Goal: Transaction & Acquisition: Download file/media

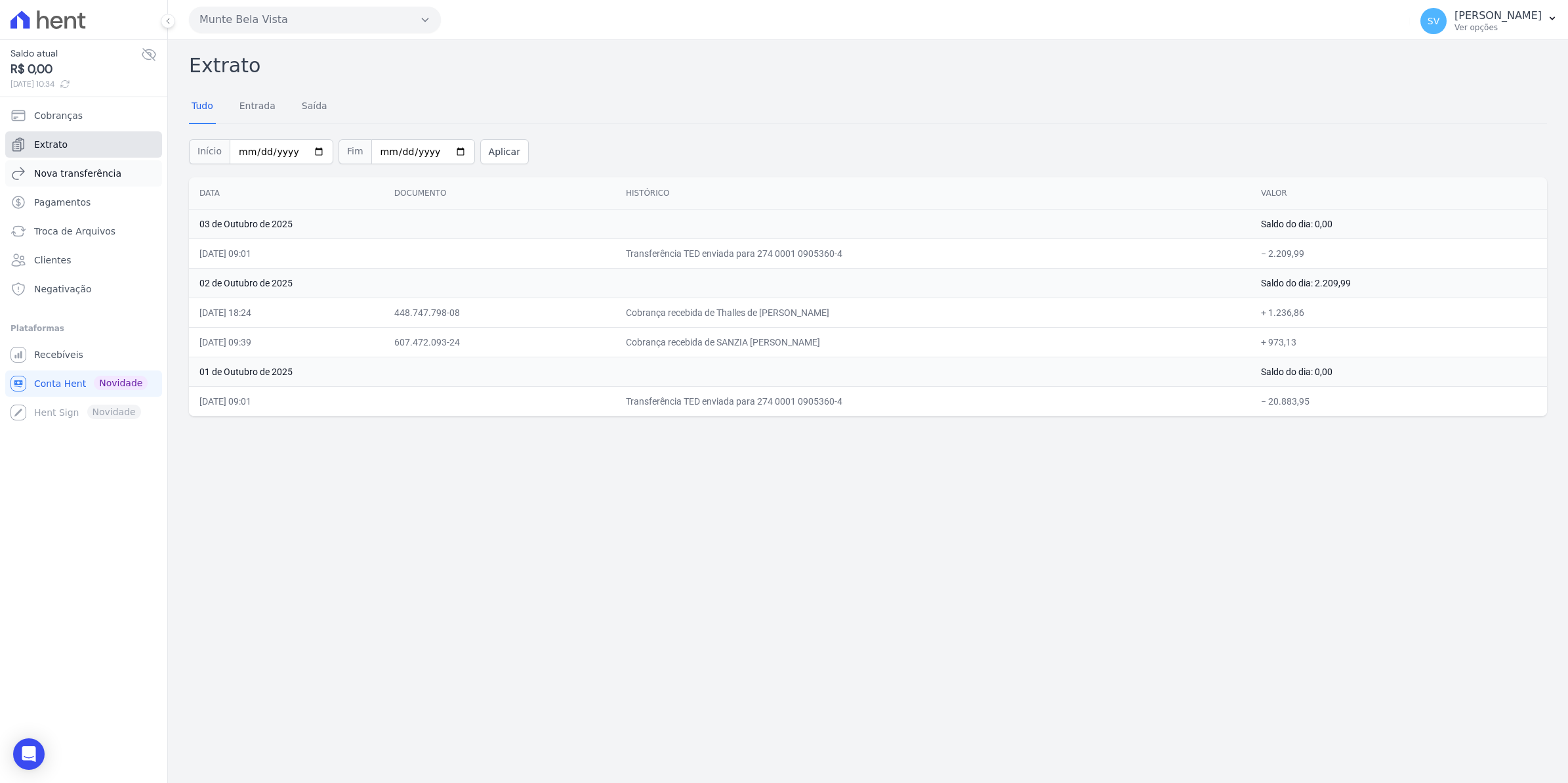
drag, startPoint x: 63, startPoint y: 151, endPoint x: 91, endPoint y: 163, distance: 30.5
click at [63, 151] on span "Extrato" at bounding box center [51, 144] width 34 height 13
click at [66, 139] on link "Extrato" at bounding box center [83, 144] width 157 height 26
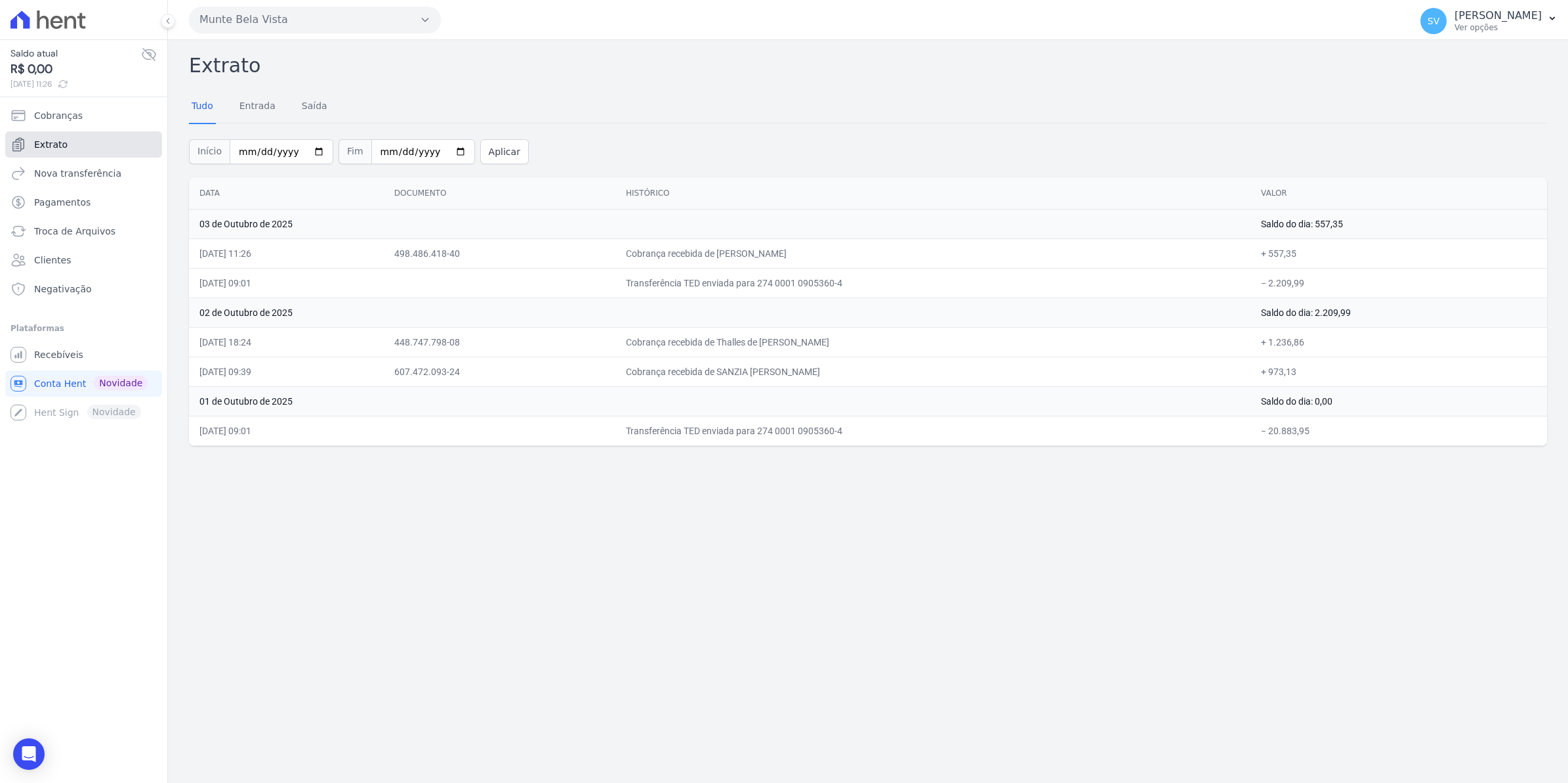
click at [53, 155] on link "Extrato" at bounding box center [83, 144] width 157 height 26
click at [59, 143] on span "Extrato" at bounding box center [51, 144] width 34 height 13
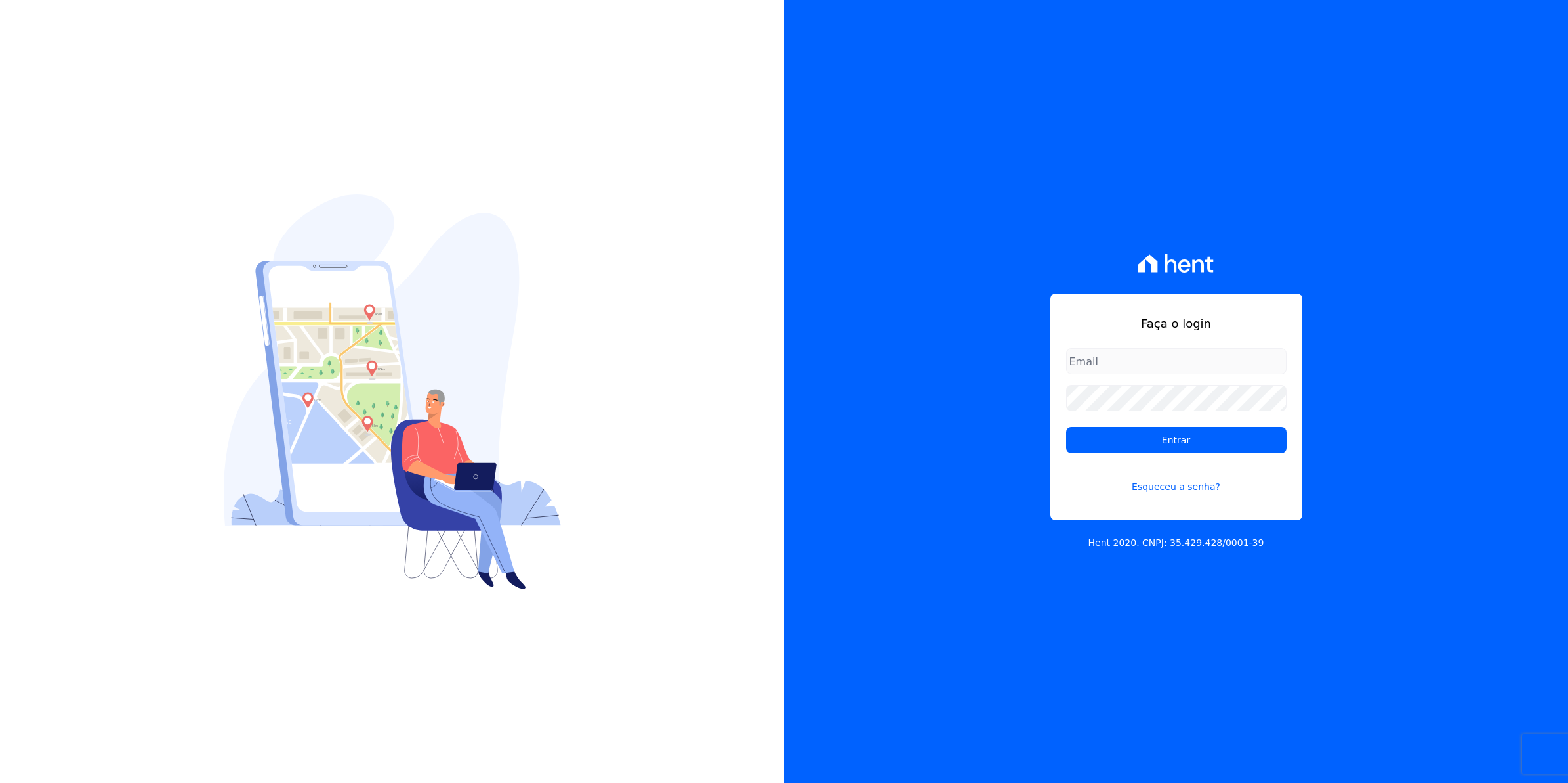
click at [1114, 360] on input "email" at bounding box center [1176, 361] width 221 height 26
type input "cobranca@munte.com.br"
click at [1066, 426] on input "Entrar" at bounding box center [1176, 439] width 221 height 26
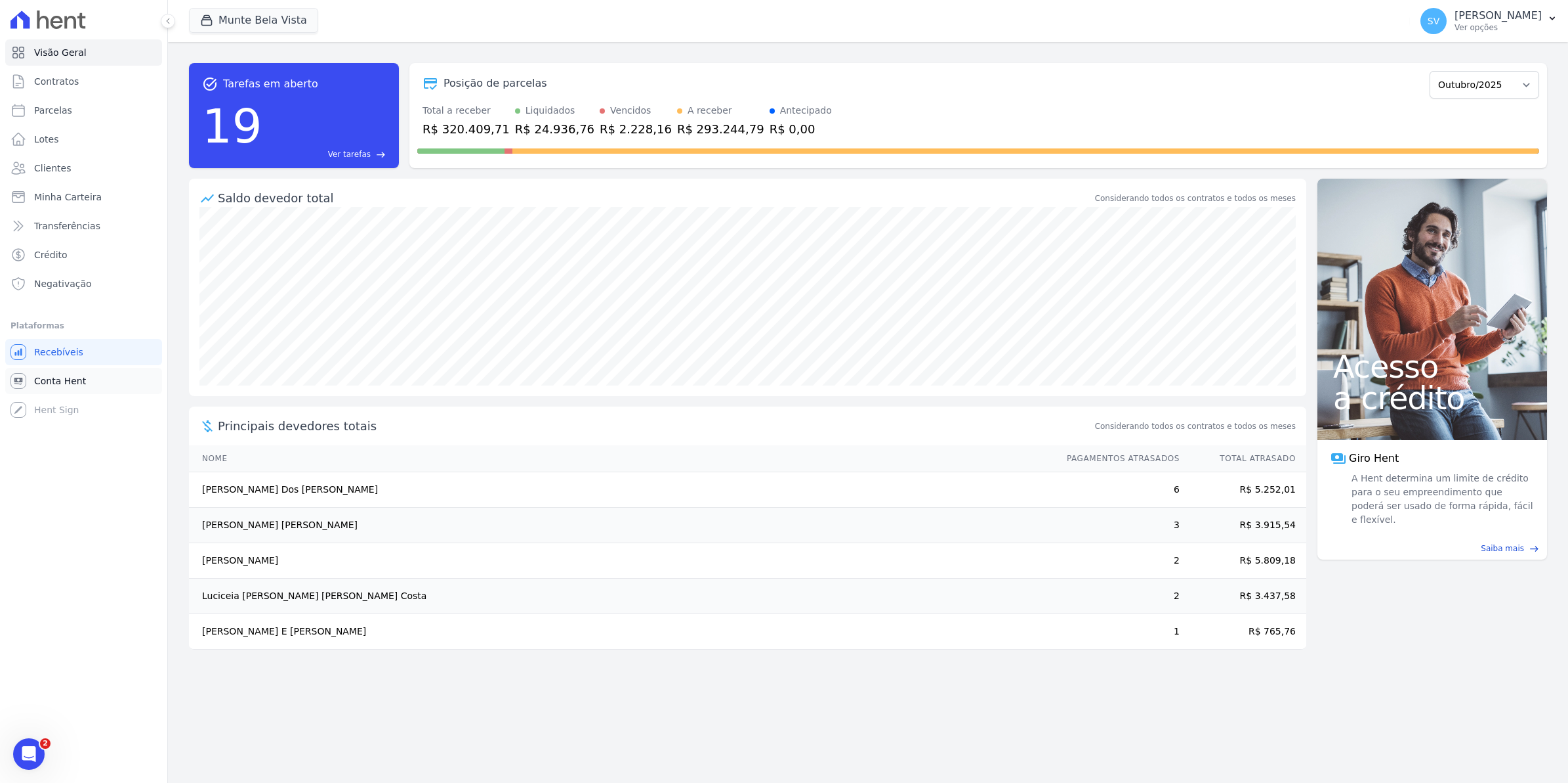
click at [74, 375] on span "Conta Hent" at bounding box center [60, 381] width 52 height 13
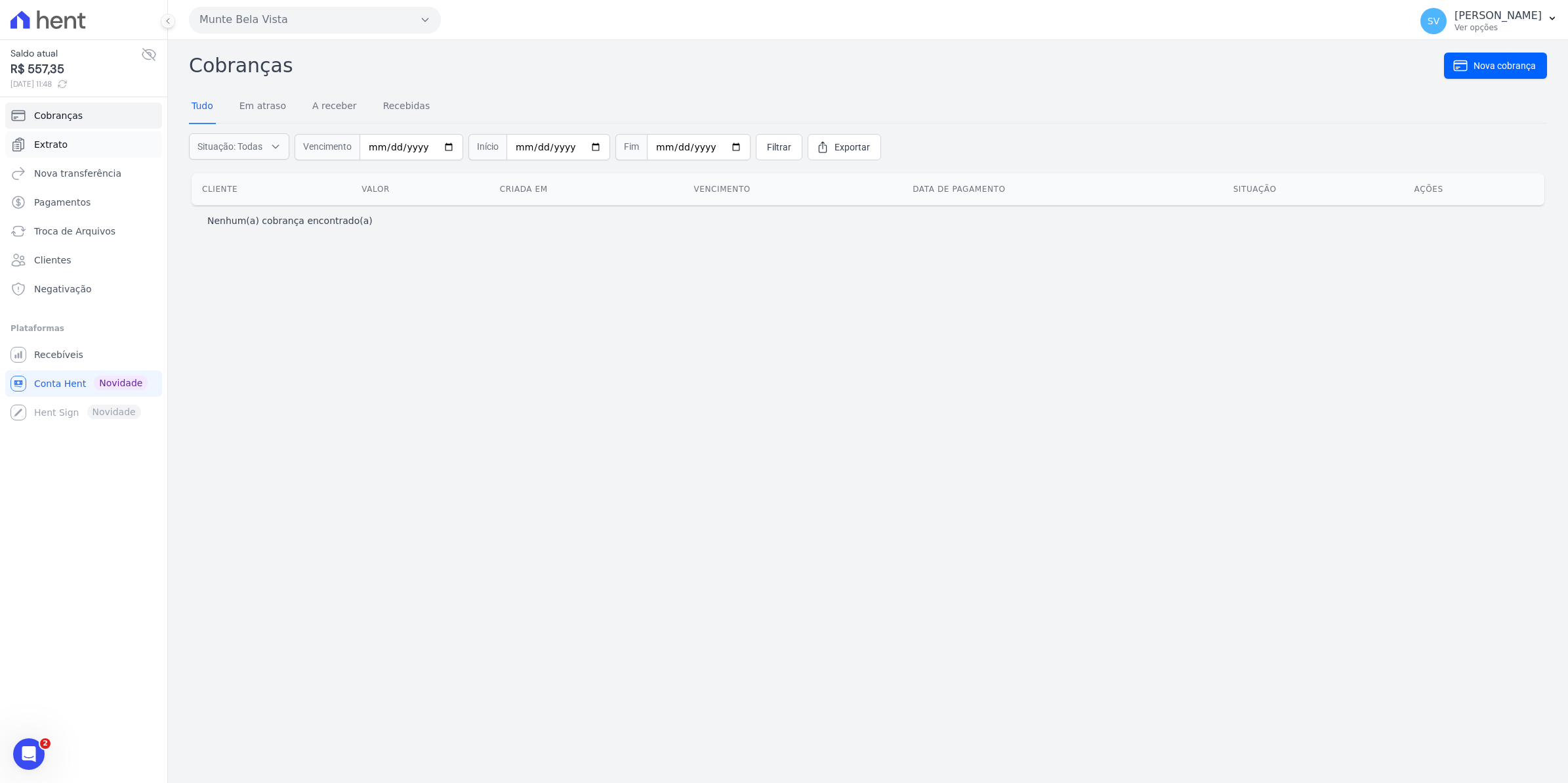
click at [57, 150] on span "Extrato" at bounding box center [51, 144] width 34 height 13
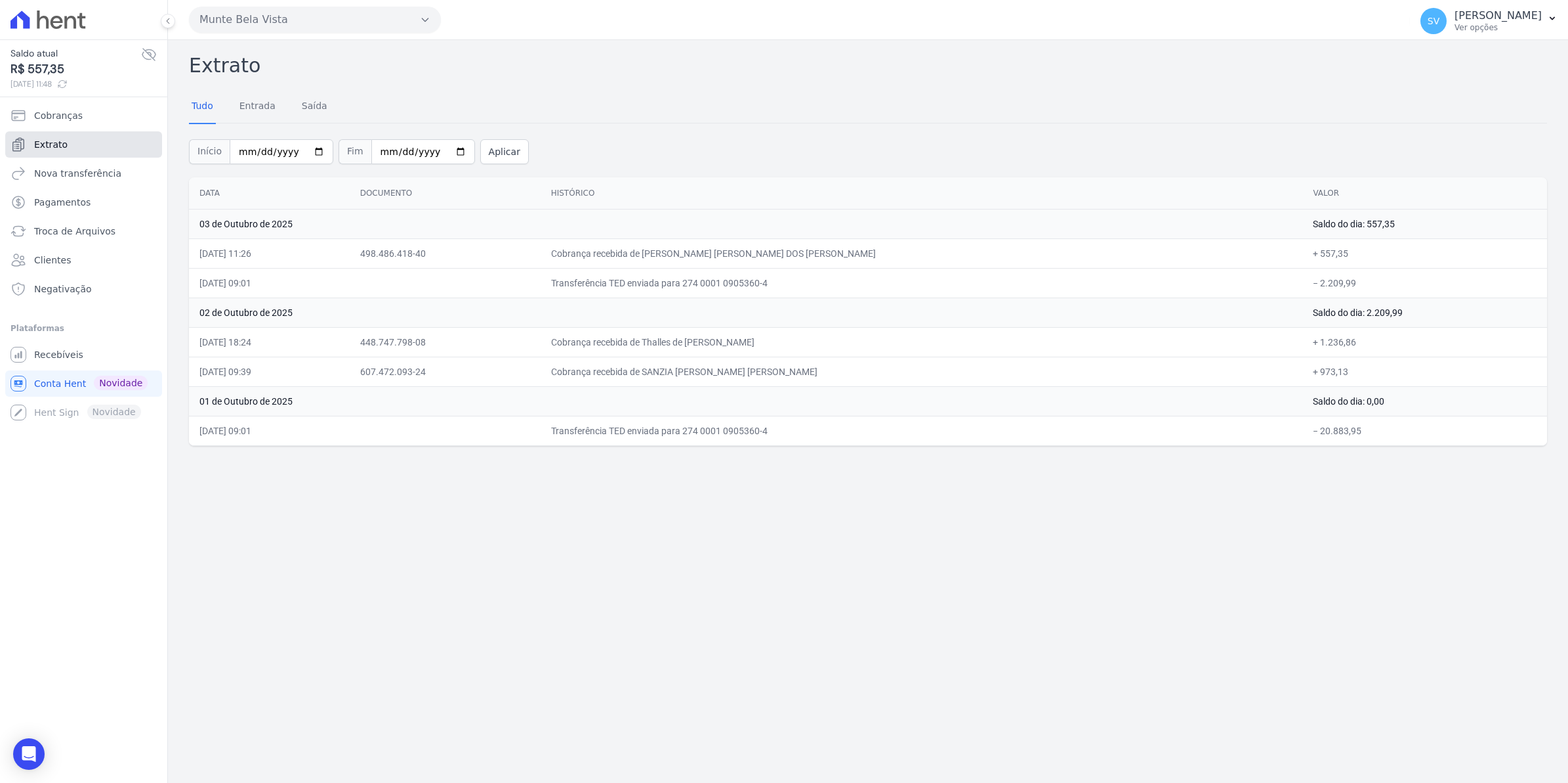
click at [56, 150] on span "Extrato" at bounding box center [51, 144] width 34 height 13
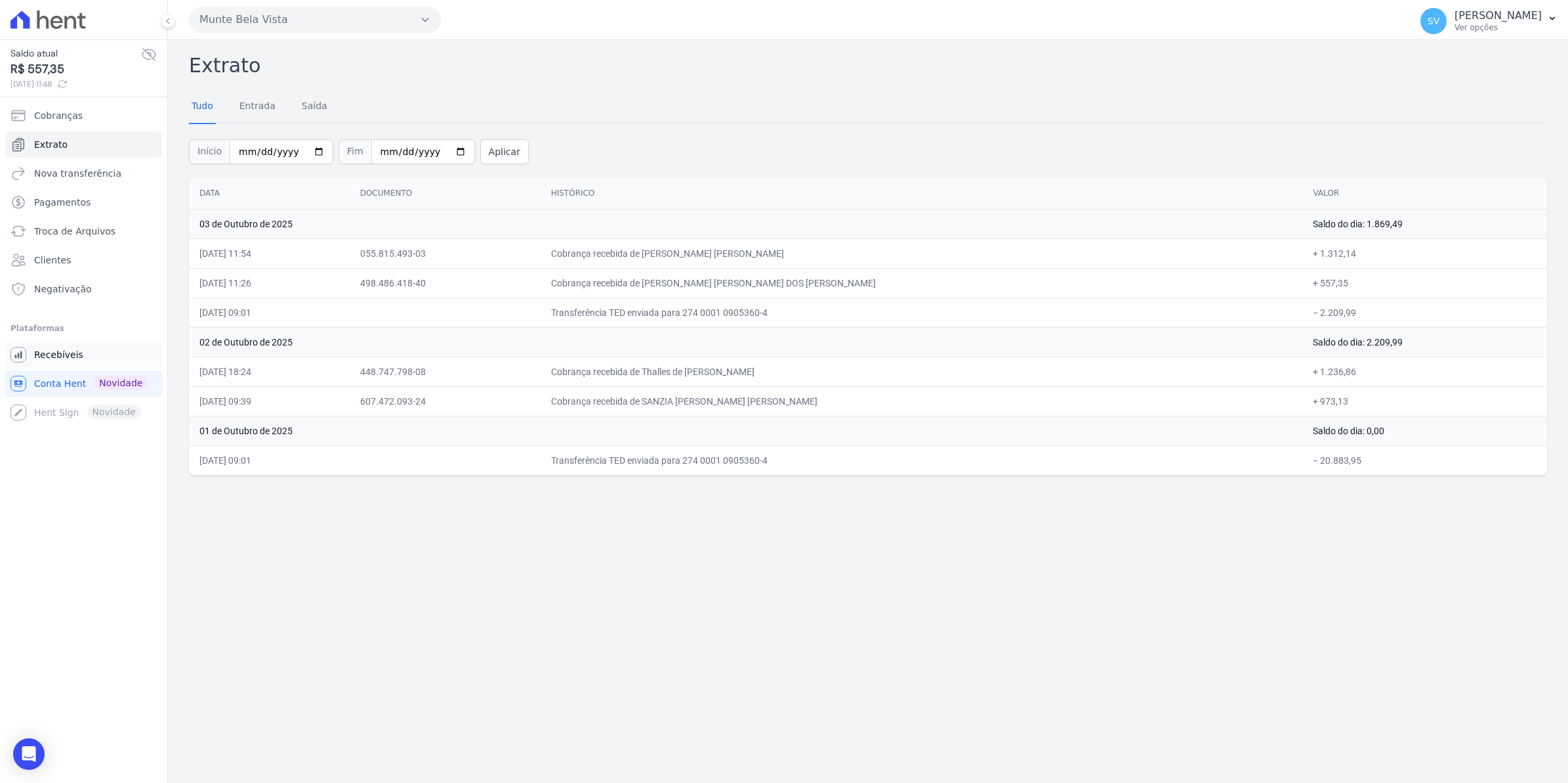
click at [47, 354] on span "Recebíveis" at bounding box center [58, 354] width 49 height 13
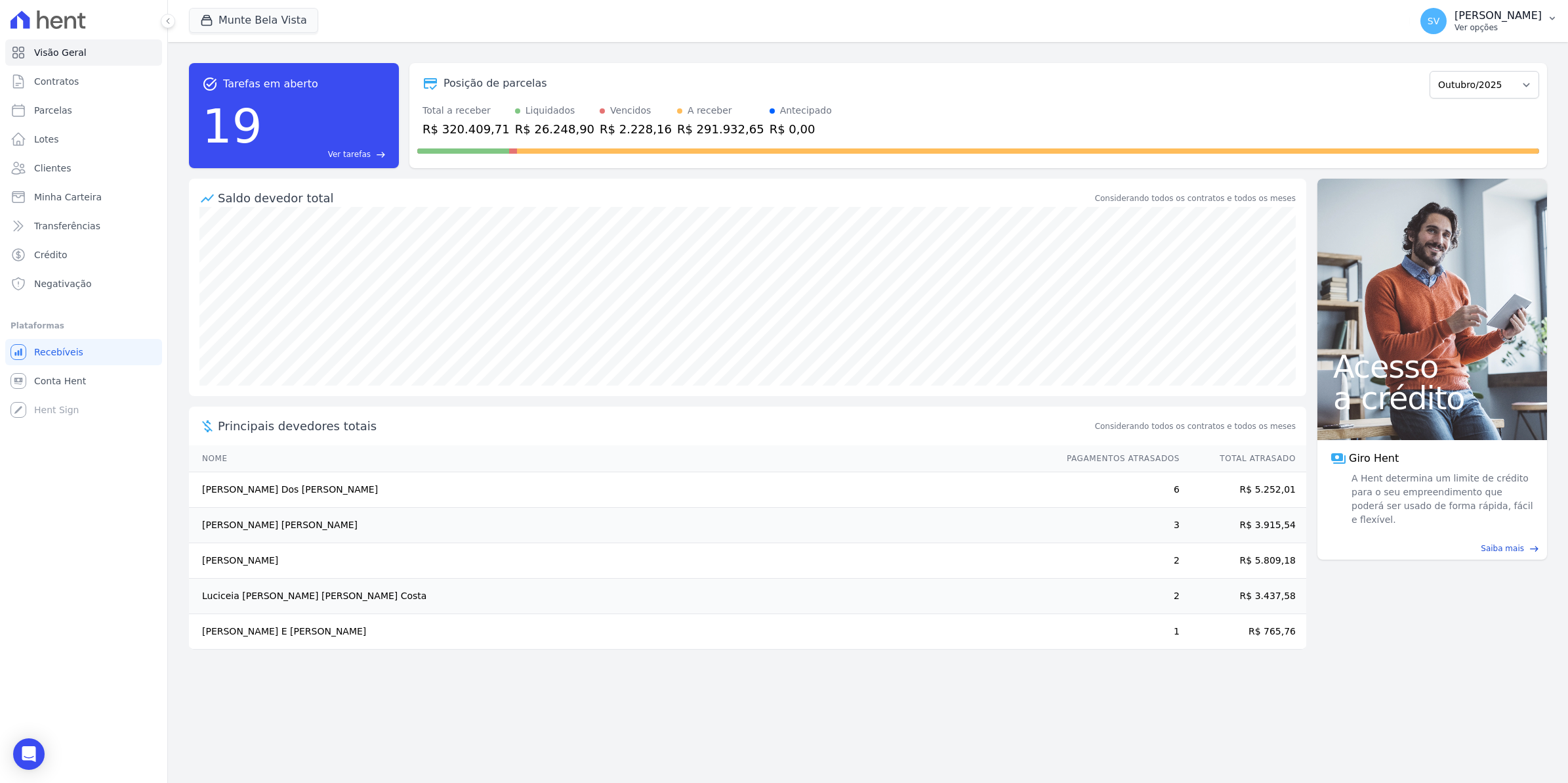
click at [1446, 28] on span "SV" at bounding box center [1433, 21] width 26 height 26
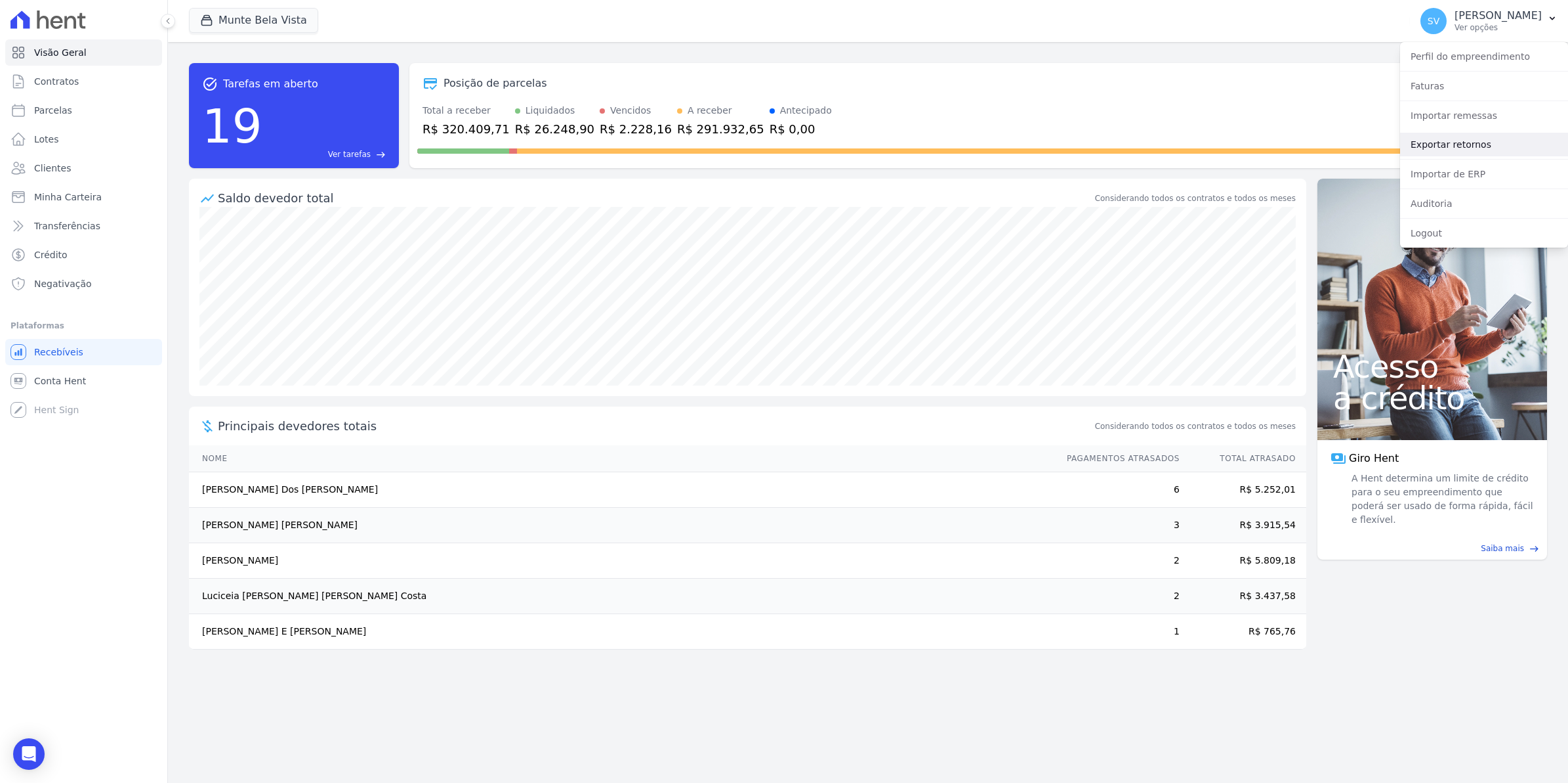
click at [1446, 147] on link "Exportar retornos" at bounding box center [1484, 145] width 168 height 24
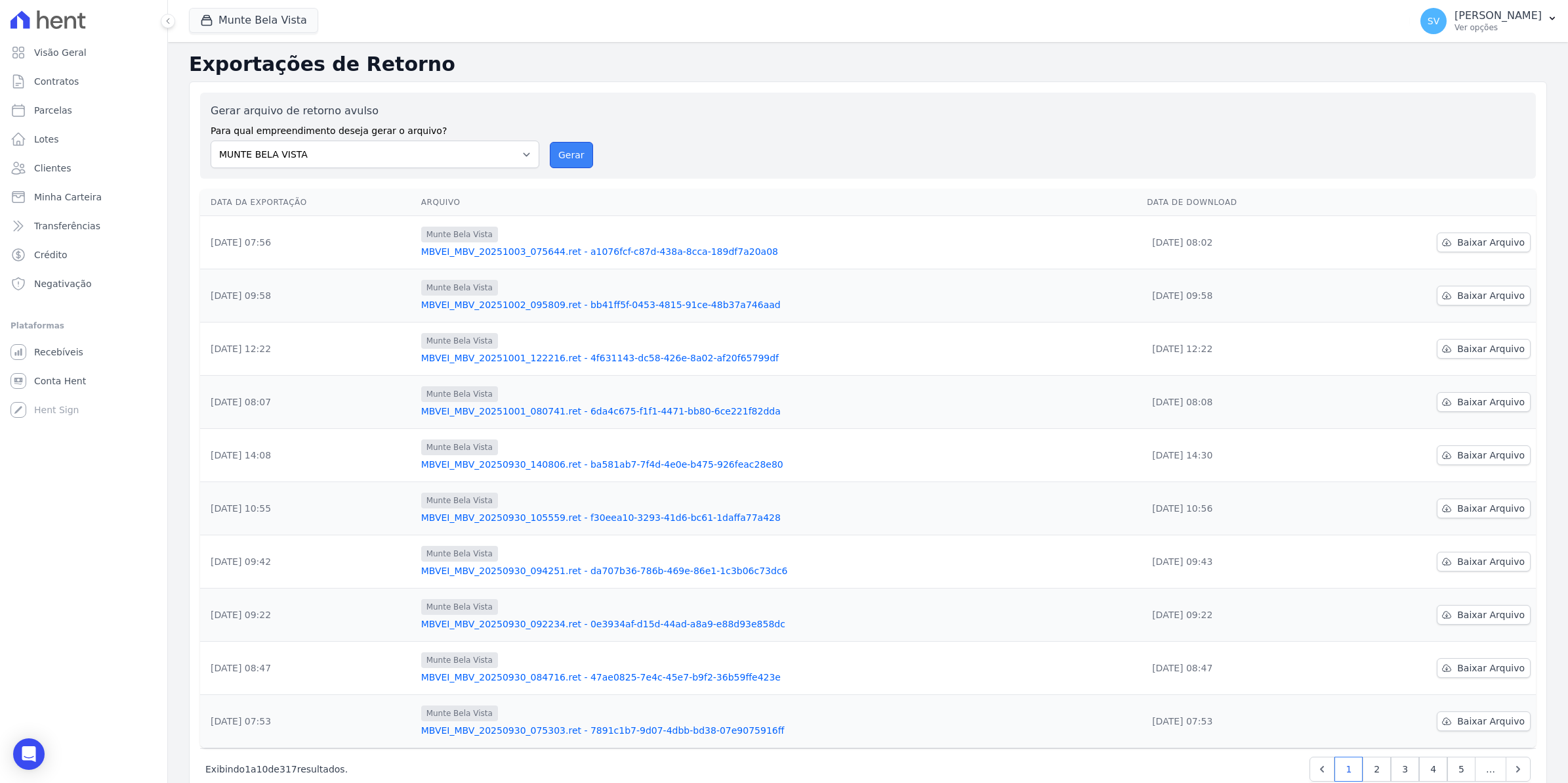
click at [565, 153] on button "Gerar" at bounding box center [571, 155] width 43 height 26
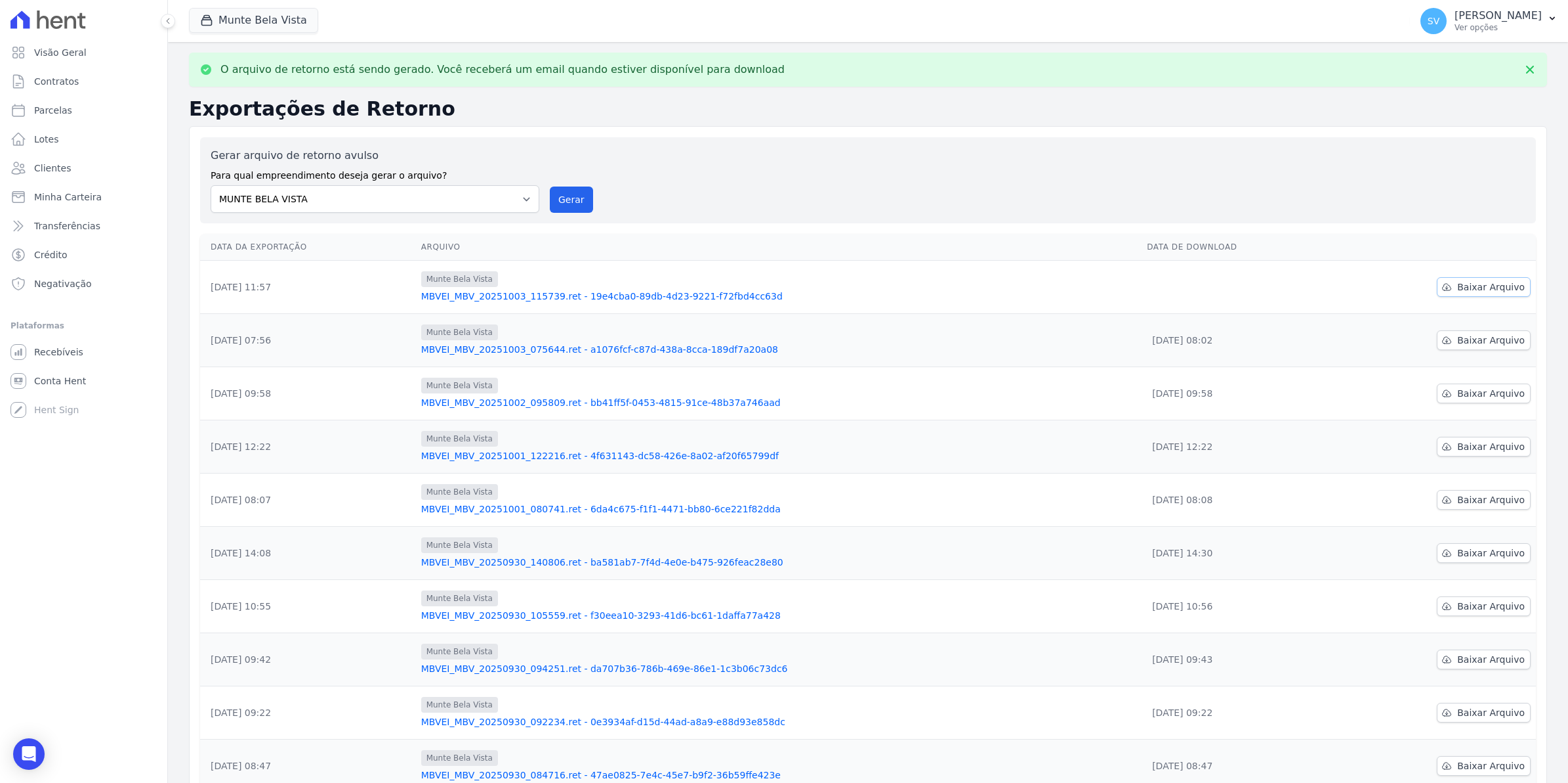
click at [1481, 286] on span "Baixar Arquivo" at bounding box center [1491, 287] width 68 height 13
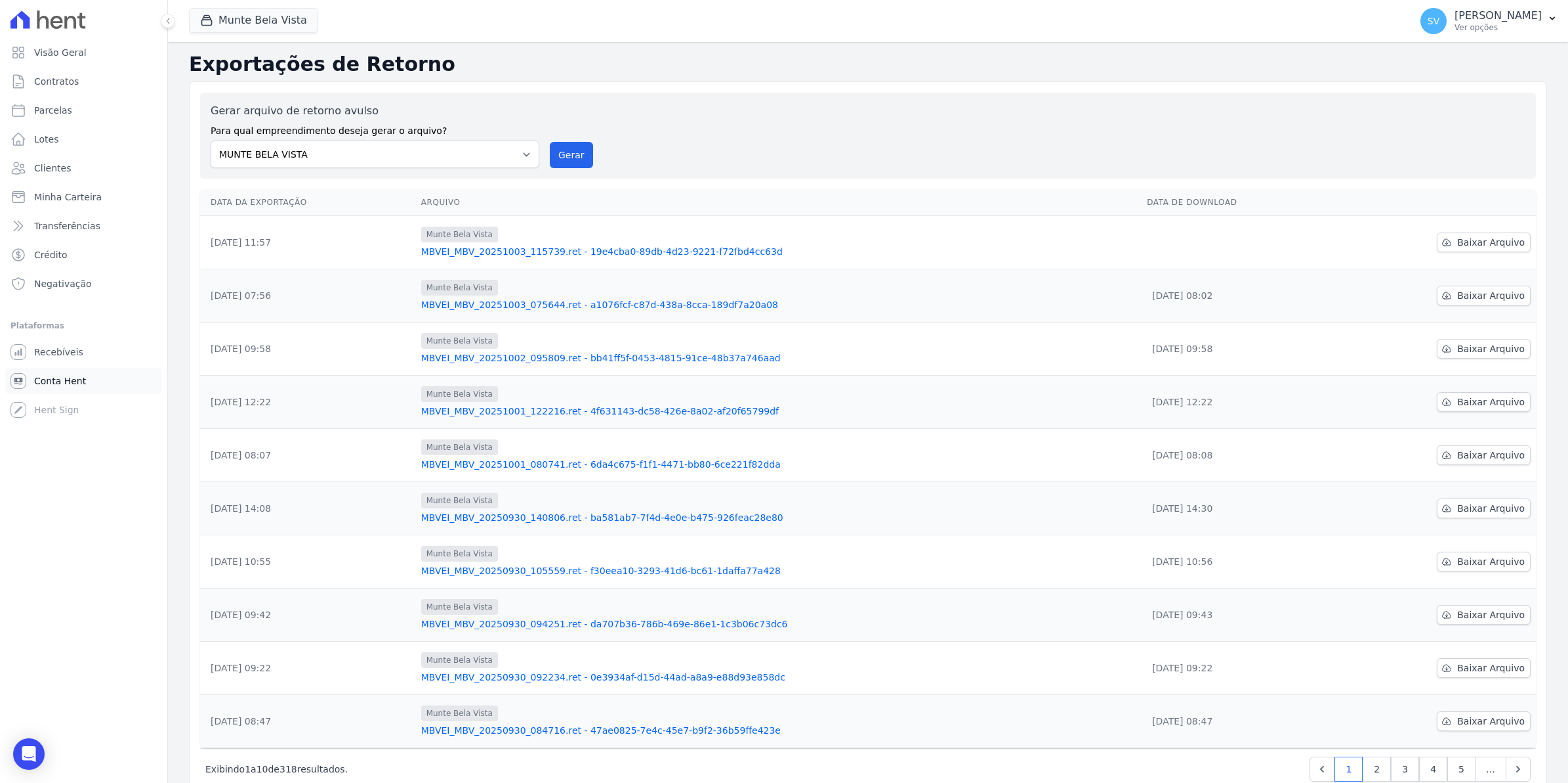
click at [81, 383] on span "Conta Hent" at bounding box center [60, 381] width 52 height 13
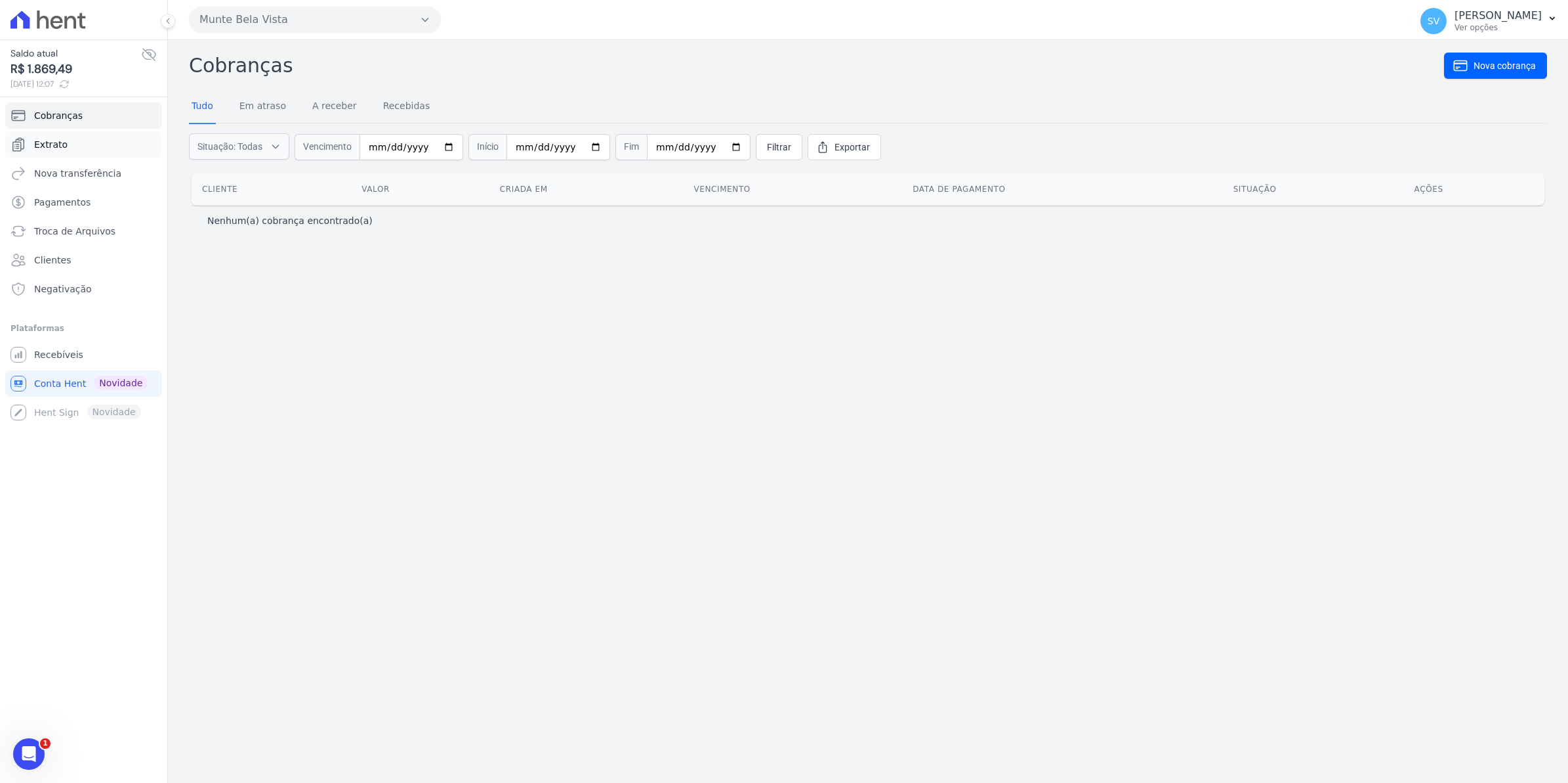
click at [44, 149] on span "Extrato" at bounding box center [51, 144] width 34 height 13
